Goal: Check status

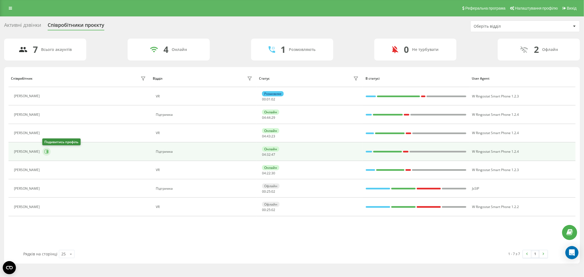
click at [46, 151] on icon at bounding box center [46, 151] width 4 height 4
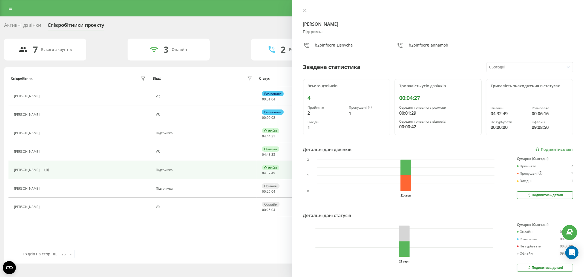
click at [297, 4] on div "Анна Шевченко Підтримка b2binfoorg_Lisnycha b2binfoorg_annamob Зведена статисти…" at bounding box center [438, 138] width 292 height 277
click at [300, 7] on div "Анна Шевченко Підтримка b2binfoorg_Lisnycha b2binfoorg_annamob Зведена статисти…" at bounding box center [438, 138] width 292 height 277
click at [302, 8] on button at bounding box center [304, 10] width 7 height 5
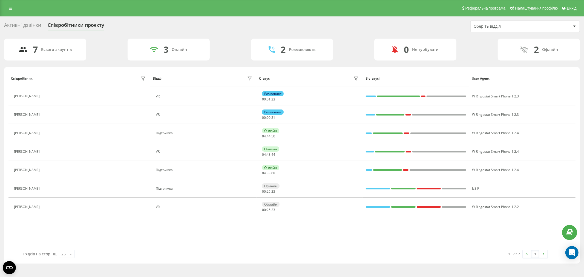
click at [472, 250] on div "1 - 7 з 7 1" at bounding box center [418, 254] width 266 height 16
